Goal: Check status: Check status

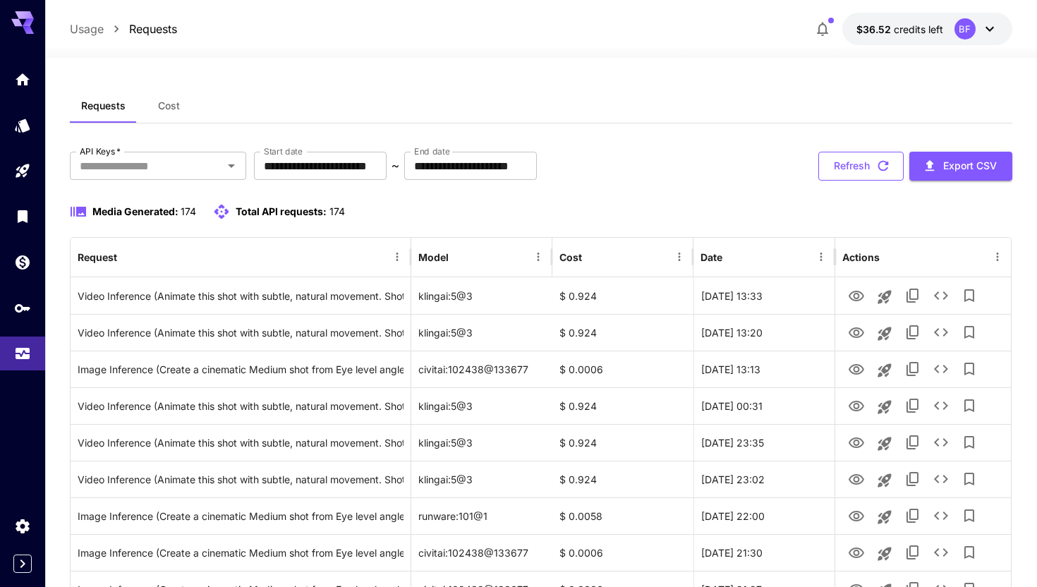
click at [850, 169] on button "Refresh" at bounding box center [860, 166] width 85 height 29
